Goal: Navigation & Orientation: Find specific page/section

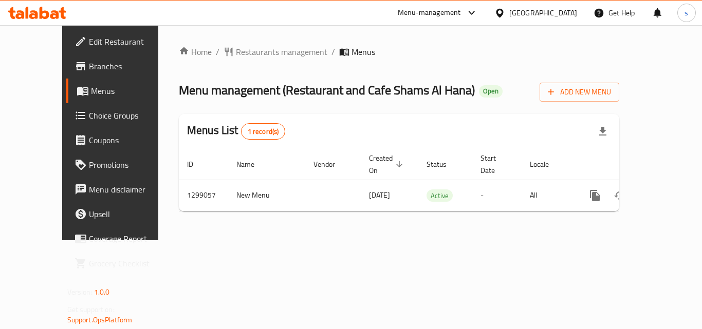
click at [91, 90] on span "Menus" at bounding box center [131, 91] width 80 height 12
click at [477, 11] on icon at bounding box center [472, 13] width 12 height 12
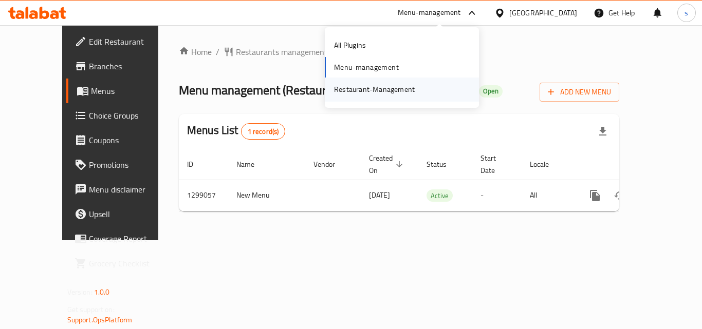
click at [379, 88] on div "Restaurant-Management" at bounding box center [374, 89] width 81 height 11
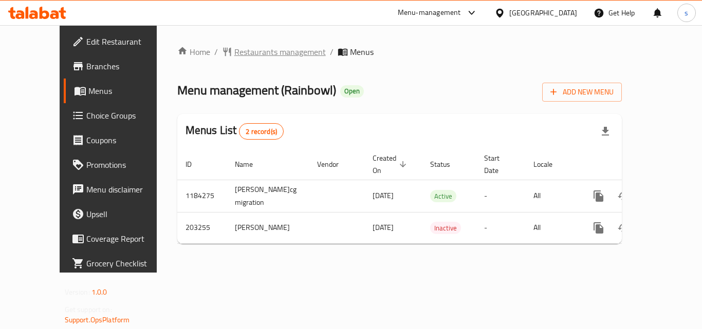
click at [275, 50] on span "Restaurants management" at bounding box center [279, 52] width 91 height 12
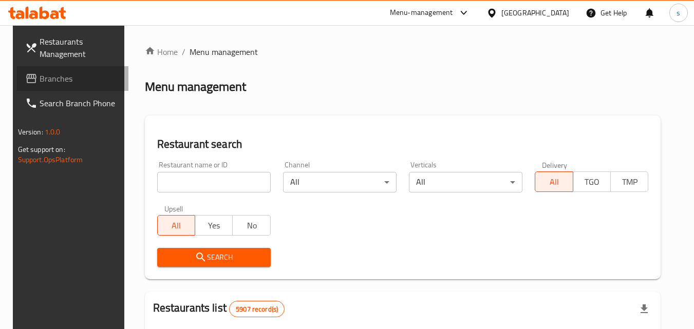
click at [57, 77] on span "Branches" at bounding box center [80, 78] width 81 height 12
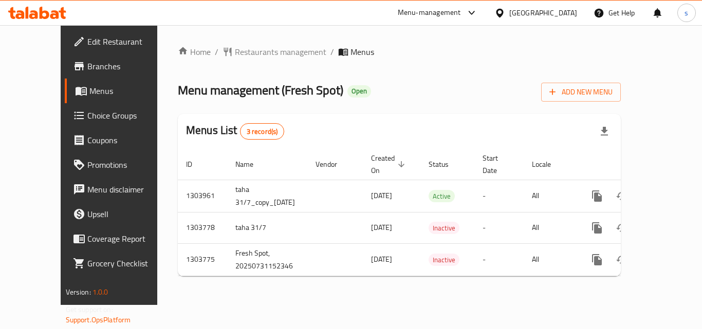
click at [509, 12] on div at bounding box center [501, 12] width 15 height 11
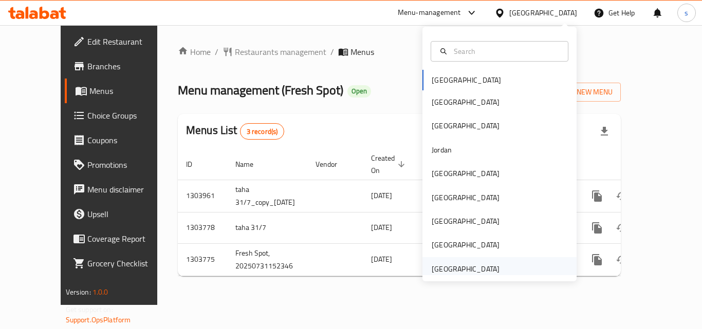
click at [457, 271] on div "[GEOGRAPHIC_DATA]" at bounding box center [466, 269] width 68 height 11
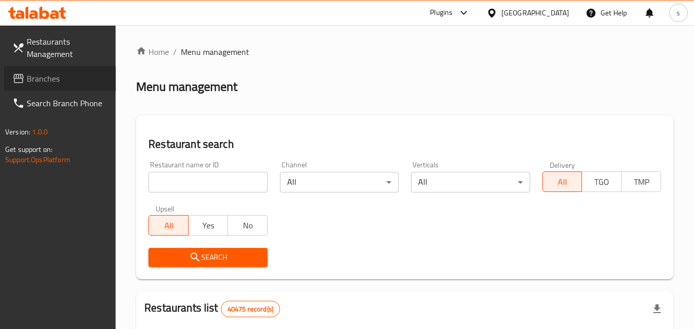
click at [58, 75] on span "Branches" at bounding box center [67, 78] width 81 height 12
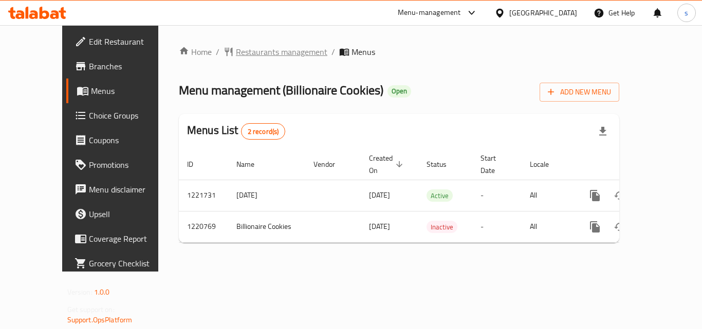
click at [236, 48] on span "Restaurants management" at bounding box center [281, 52] width 91 height 12
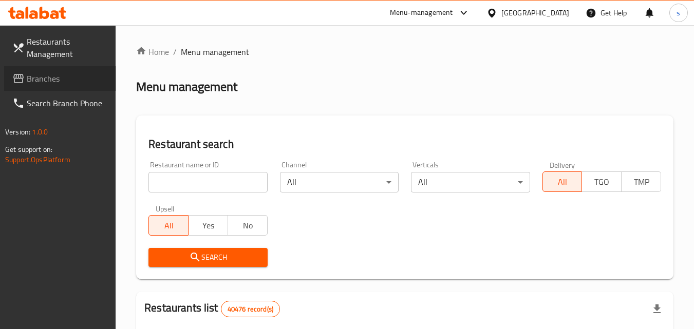
click at [53, 76] on span "Branches" at bounding box center [67, 78] width 81 height 12
